Goal: Information Seeking & Learning: Learn about a topic

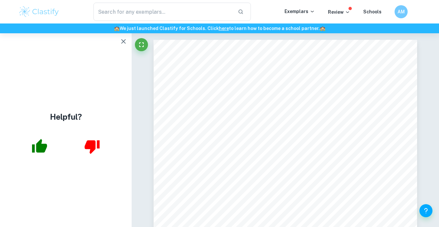
click at [124, 39] on icon "button" at bounding box center [124, 42] width 8 height 8
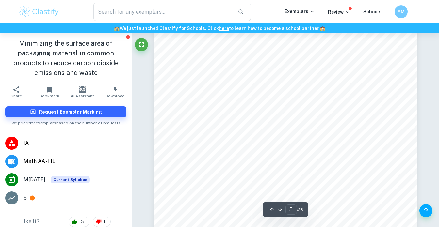
scroll to position [1621, 0]
drag, startPoint x: 266, startPoint y: 152, endPoint x: 261, endPoint y: 172, distance: 20.6
click at [261, 172] on div "Personal code: jyg203 Mathematics internal assessment Session: May 2022 5 4𝜋𝑟 −…" at bounding box center [285, 153] width 263 height 373
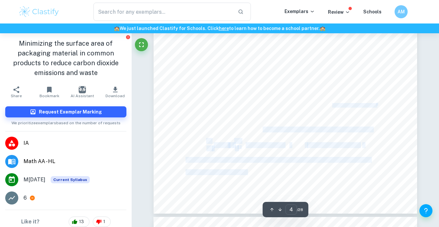
drag, startPoint x: 262, startPoint y: 129, endPoint x: 262, endPoint y: 139, distance: 9.5
click at [262, 139] on div "Personal code: jyg203 Mathematics internal assessment Session: May 2022 4 Optim…" at bounding box center [285, 27] width 263 height 373
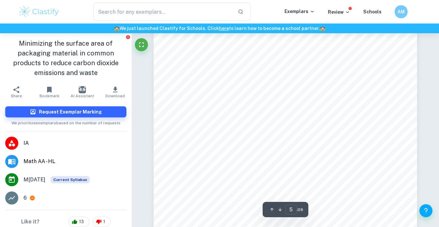
scroll to position [1621, 0]
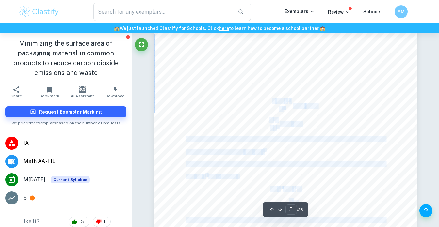
drag, startPoint x: 274, startPoint y: 104, endPoint x: 277, endPoint y: 117, distance: 13.9
click at [277, 117] on div "Personal code: jyg203 Mathematics internal assessment Session: May 2022 5 4𝜋𝑟 −…" at bounding box center [285, 153] width 263 height 373
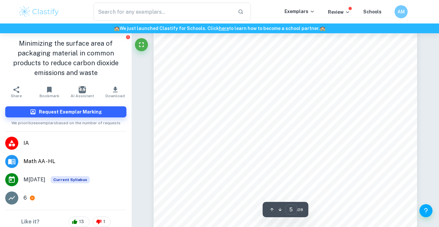
scroll to position [1615, 0]
drag, startPoint x: 259, startPoint y: 72, endPoint x: 267, endPoint y: 106, distance: 35.2
click at [267, 106] on div "Personal code: jyg203 Mathematics internal assessment Session: May 2022 5 4𝜋𝑟 −…" at bounding box center [285, 158] width 263 height 373
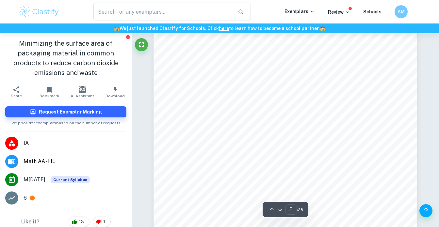
drag, startPoint x: 262, startPoint y: 141, endPoint x: 265, endPoint y: 152, distance: 11.7
click at [265, 152] on div "Personal code: jyg203 Mathematics internal assessment Session: May 2022 5 4𝜋𝑟 −…" at bounding box center [285, 160] width 263 height 373
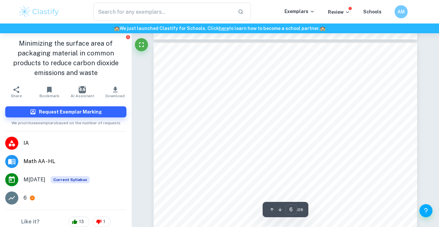
drag, startPoint x: 267, startPoint y: 112, endPoint x: 267, endPoint y: 146, distance: 34.3
click at [267, 146] on div "Personal code: jyg203 Mathematics internal assessment Session: May 2022 6 Appli…" at bounding box center [285, 229] width 263 height 373
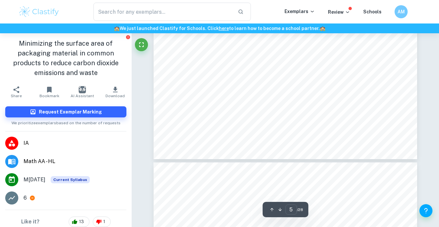
scroll to position [1337, 0]
drag, startPoint x: 267, startPoint y: 88, endPoint x: 266, endPoint y: 116, distance: 28.8
click at [266, 116] on div "Personal code: jyg203 Mathematics internal assessment Session: May 2022 4 Optim…" at bounding box center [285, 60] width 263 height 373
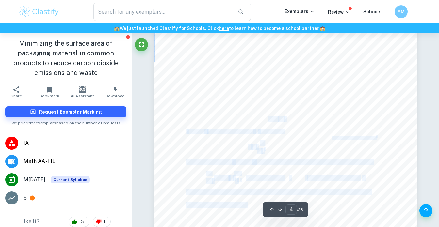
click at [266, 117] on span "𝑬𝒒𝒏 𝟏" at bounding box center [271, 119] width 14 height 5
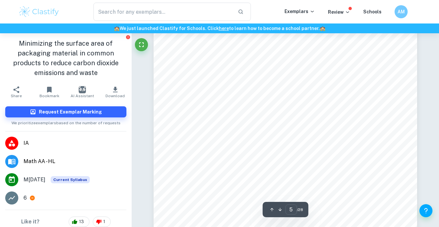
scroll to position [1693, 0]
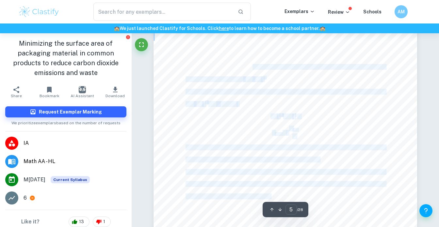
drag, startPoint x: 252, startPoint y: 66, endPoint x: 248, endPoint y: 146, distance: 80.2
click at [248, 144] on div "Personal code: jyg203 Mathematics internal assessment Session: May 2022 5 4𝜋𝑟 −…" at bounding box center [285, 80] width 263 height 373
click at [248, 146] on span "Therefore, the above mathematical relationship concludes that minimum surface a…" at bounding box center [286, 147] width 200 height 5
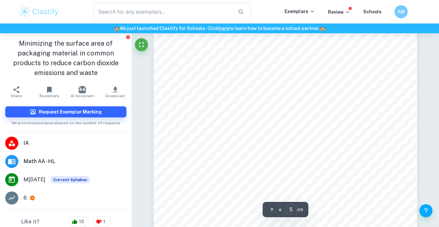
scroll to position [1701, 0]
drag, startPoint x: 247, startPoint y: 66, endPoint x: 243, endPoint y: 102, distance: 36.5
click at [243, 102] on div "Personal code: jyg203 Mathematics internal assessment Session: May 2022 5 4𝜋𝑟 −…" at bounding box center [285, 73] width 263 height 373
drag, startPoint x: 243, startPoint y: 102, endPoint x: 245, endPoint y: 81, distance: 21.6
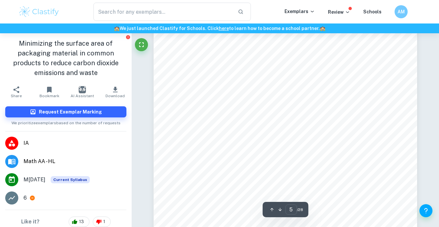
click at [245, 81] on div "Personal code: jyg203 Mathematics internal assessment Session: May 2022 5 4𝜋𝑟 −…" at bounding box center [285, 73] width 263 height 373
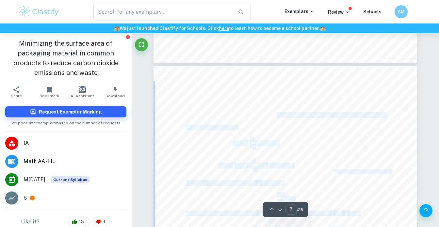
drag, startPoint x: 277, startPoint y: 112, endPoint x: 271, endPoint y: 131, distance: 19.8
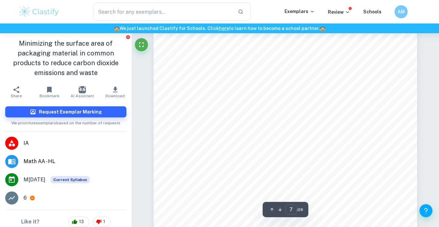
scroll to position [2435, 0]
drag, startPoint x: 271, startPoint y: 153, endPoint x: 268, endPoint y: 164, distance: 11.7
click at [269, 161] on div "Personal code: jyg203 Mathematics internal assessment Session: May 2022 7 2) Op…" at bounding box center [285, 91] width 263 height 373
click at [268, 165] on span "𝑑" at bounding box center [268, 163] width 3 height 5
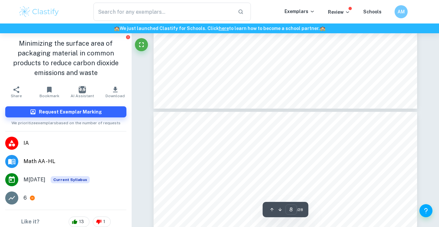
drag, startPoint x: 271, startPoint y: 148, endPoint x: 264, endPoint y: 165, distance: 18.0
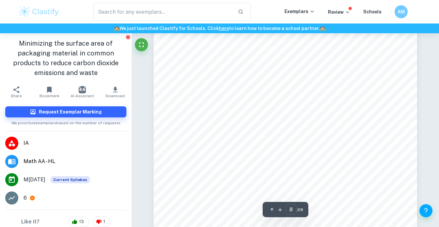
scroll to position [2830, 0]
drag, startPoint x: 264, startPoint y: 151, endPoint x: 260, endPoint y: 170, distance: 19.2
click at [260, 170] on div "Personal code: jyg203 Mathematics internal assessment Session: May 2022 8 The a…" at bounding box center [285, 72] width 263 height 373
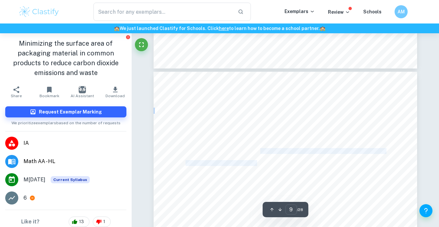
drag, startPoint x: 261, startPoint y: 151, endPoint x: 258, endPoint y: 165, distance: 13.7
click at [258, 165] on span "and then substituted to express the final second derivative," at bounding box center [248, 163] width 124 height 5
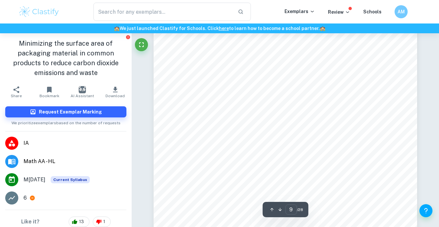
scroll to position [3138, 0]
drag, startPoint x: 244, startPoint y: 146, endPoint x: 244, endPoint y: 153, distance: 6.9
click at [244, 153] on div "Personal code: jyg203 Mathematics internal assessment Session: May 2022 9 The f…" at bounding box center [285, 140] width 263 height 373
drag, startPoint x: 244, startPoint y: 141, endPoint x: 244, endPoint y: 148, distance: 6.9
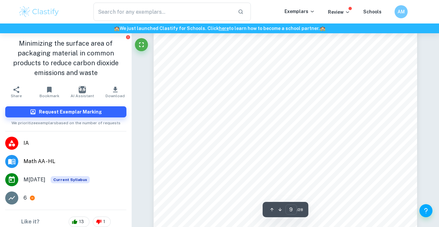
click at [244, 148] on div "Personal code: jyg203 Mathematics internal assessment Session: May 2022 9 The f…" at bounding box center [285, 140] width 263 height 373
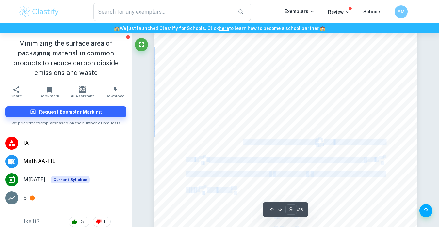
click at [244, 148] on div "Personal code: jyg203 Mathematics internal assessment Session: May 2022 9 The f…" at bounding box center [285, 140] width 263 height 373
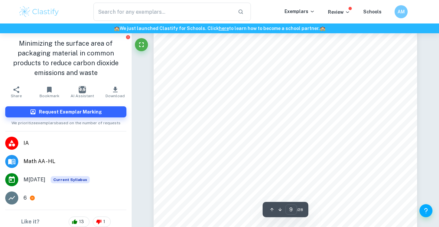
scroll to position [3175, 0]
drag, startPoint x: 235, startPoint y: 140, endPoint x: 252, endPoint y: 151, distance: 19.9
click at [252, 151] on div "Personal code: jyg203 Mathematics internal assessment Session: May 2022 9 The f…" at bounding box center [285, 103] width 263 height 373
click at [252, 152] on div "Personal code: jyg203 Mathematics internal assessment Session: May 2022 9 The f…" at bounding box center [285, 103] width 263 height 373
drag, startPoint x: 252, startPoint y: 152, endPoint x: 252, endPoint y: 129, distance: 22.6
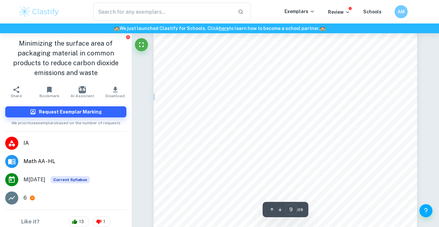
click at [252, 129] on div "Personal code: jyg203 Mathematics internal assessment Session: May 2022 9 The f…" at bounding box center [285, 103] width 263 height 373
drag, startPoint x: 254, startPoint y: 123, endPoint x: 250, endPoint y: 150, distance: 28.0
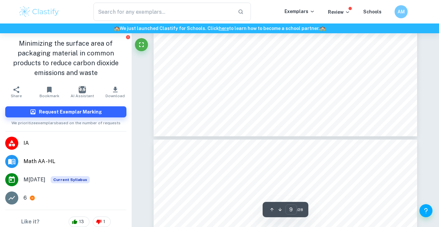
scroll to position [3329, 0]
drag, startPoint x: 266, startPoint y: 79, endPoint x: 262, endPoint y: 103, distance: 24.1
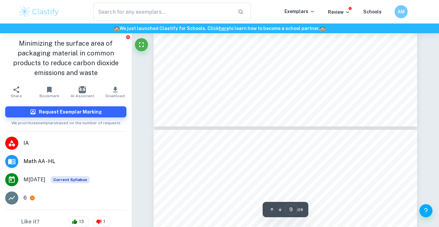
scroll to position [3347, 0]
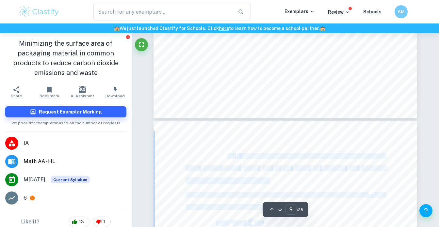
drag, startPoint x: 228, startPoint y: 154, endPoint x: 228, endPoint y: 175, distance: 21.6
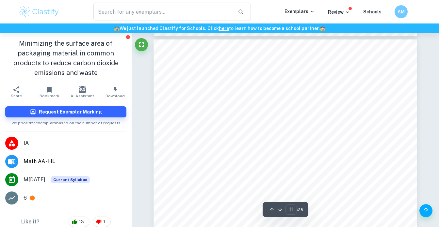
scroll to position [3839, 0]
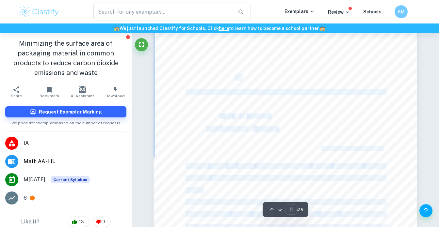
drag, startPoint x: 235, startPoint y: 81, endPoint x: 229, endPoint y: 101, distance: 20.7
click at [229, 101] on div "Personal code: jyg203 Mathematics internal assessment Session: May 2022 11 abil…" at bounding box center [285, 192] width 263 height 373
drag, startPoint x: 219, startPoint y: 113, endPoint x: 219, endPoint y: 130, distance: 17.0
click at [219, 129] on div "Personal code: jyg203 Mathematics internal assessment Session: May 2022 11 abil…" at bounding box center [285, 192] width 263 height 373
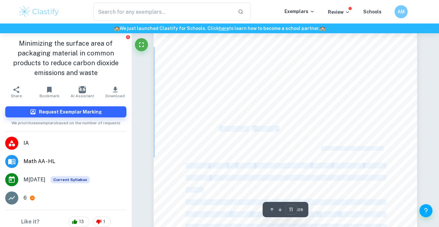
click at [219, 130] on span "(" at bounding box center [220, 128] width 2 height 5
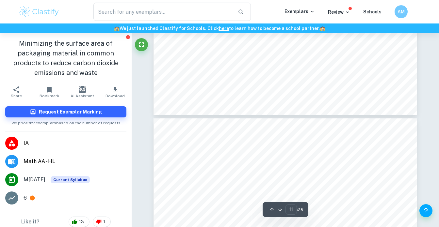
scroll to position [4109, 0]
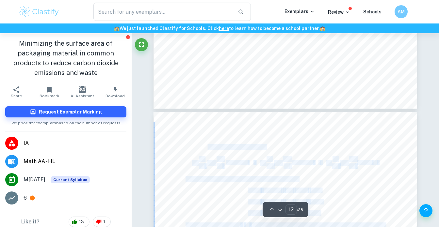
drag, startPoint x: 207, startPoint y: 145, endPoint x: 222, endPoint y: 155, distance: 17.9
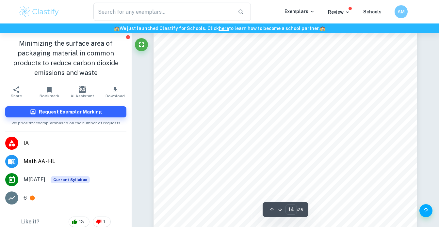
scroll to position [5132, 0]
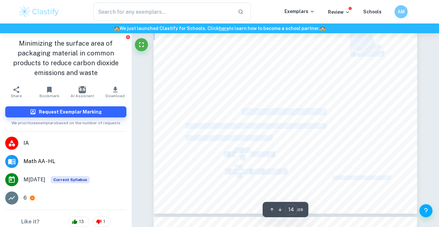
drag, startPoint x: 241, startPoint y: 114, endPoint x: 241, endPoint y: 144, distance: 30.7
click at [241, 145] on div "Personal code: jyg203 Mathematics internal assessment Session: May 2022 14 Acco…" at bounding box center [285, 27] width 263 height 373
click at [241, 144] on div "Personal code: jyg203 Mathematics internal assessment Session: May 2022 14 Acco…" at bounding box center [285, 27] width 263 height 373
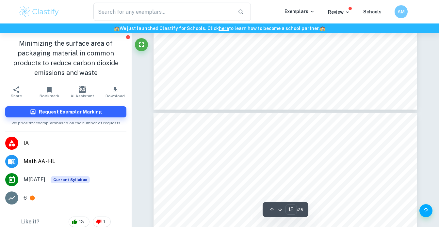
scroll to position [5277, 0]
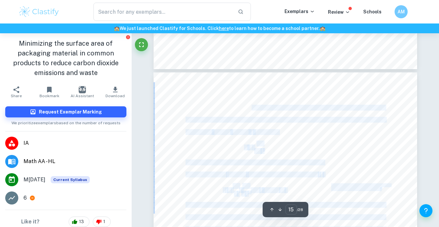
drag, startPoint x: 252, startPoint y: 109, endPoint x: 249, endPoint y: 137, distance: 28.7
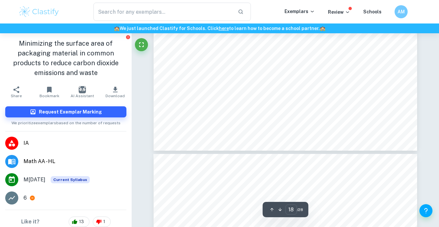
scroll to position [6644, 0]
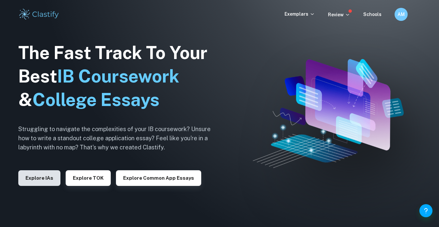
click at [32, 181] on button "Explore IAs" at bounding box center [39, 179] width 42 height 16
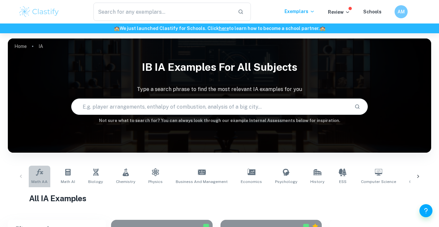
click at [35, 176] on link "Math AA" at bounding box center [40, 177] width 22 height 22
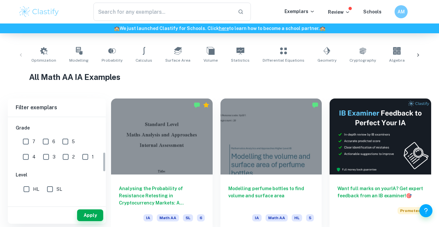
scroll to position [153, 0]
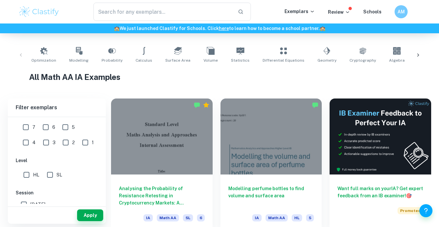
click at [27, 174] on input "HL" at bounding box center [26, 175] width 13 height 13
checkbox input "true"
click at [86, 213] on button "Apply" at bounding box center [90, 216] width 26 height 12
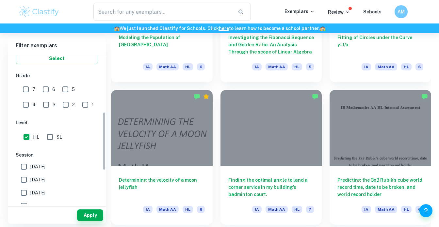
scroll to position [126, 0]
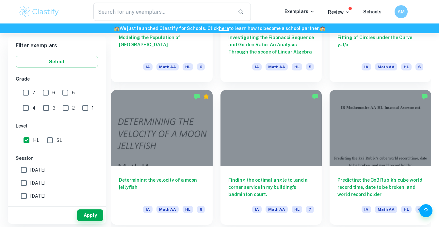
click at [48, 97] on input "6" at bounding box center [45, 92] width 13 height 13
checkbox input "true"
click at [24, 94] on input "7" at bounding box center [25, 92] width 13 height 13
checkbox input "true"
click at [96, 216] on button "Apply" at bounding box center [90, 216] width 26 height 12
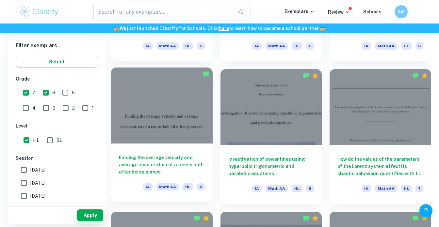
scroll to position [1183, 0]
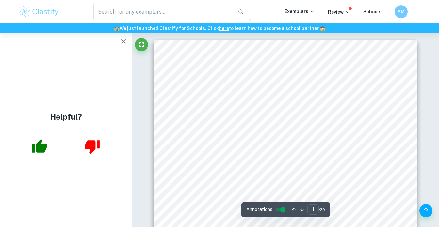
click at [121, 41] on icon "button" at bounding box center [124, 42] width 8 height 8
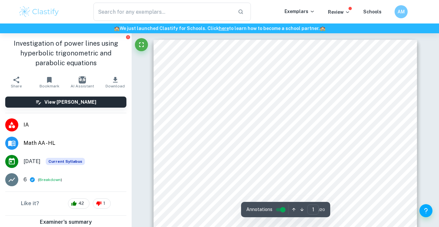
scroll to position [909, 0]
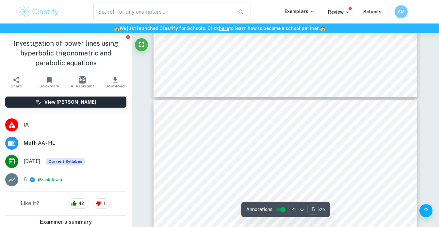
type input "6"
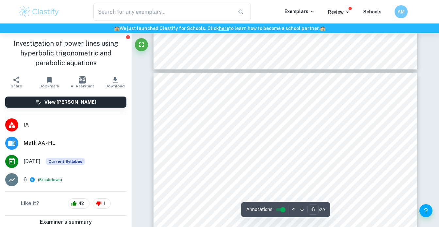
scroll to position [1999, 0]
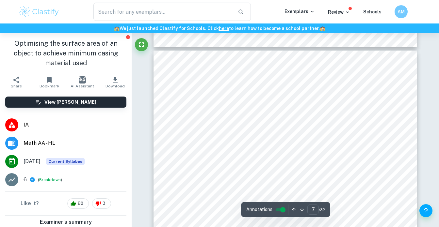
scroll to position [2382, 0]
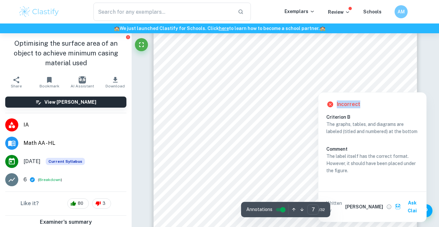
drag, startPoint x: 327, startPoint y: 89, endPoint x: 341, endPoint y: 110, distance: 24.7
click at [341, 110] on div "Incorrect Criterion B The graphs, tables, and diagrams are labeled (titled and …" at bounding box center [372, 155] width 109 height 133
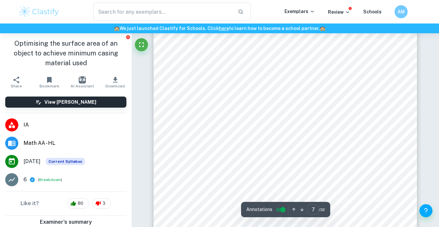
click at [305, 111] on div "7 √( 8𝜋 2 𝑟 6 𝑜𝑝𝑚 9 ) = 1 3 𝜋𝑟 2 ℎ 8𝜋 2 𝑟 6 𝑜𝑝𝑚 9 = 𝜋 2 𝑟 4 ℎ 2 9 8𝜋 2 𝑟 6 𝑜𝑝𝑚 …" at bounding box center [285, 101] width 263 height 373
